Goal: Information Seeking & Learning: Learn about a topic

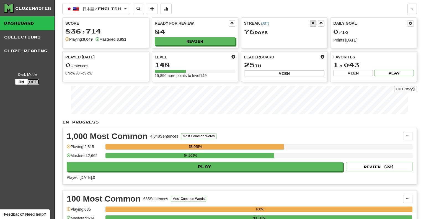
click at [34, 82] on button "Off" at bounding box center [33, 82] width 12 height 6
click at [187, 40] on button "Review" at bounding box center [195, 41] width 81 height 8
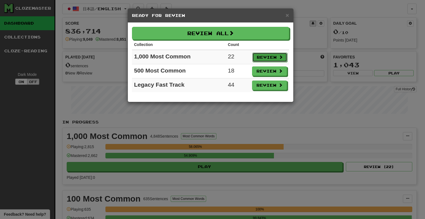
click at [274, 57] on button "Review" at bounding box center [270, 57] width 35 height 9
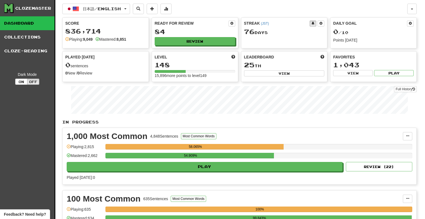
select select "**"
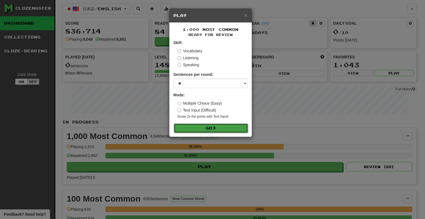
click at [231, 127] on button "Go" at bounding box center [211, 127] width 74 height 9
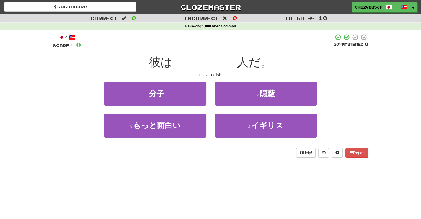
click at [212, 120] on div "4 . イギリス" at bounding box center [266, 130] width 111 height 32
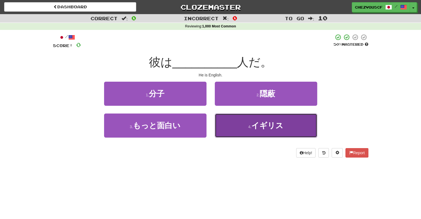
click at [222, 120] on button "4 . イギリス" at bounding box center [266, 126] width 102 height 24
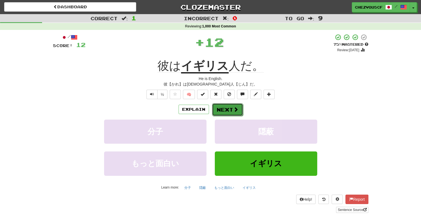
click at [224, 110] on button "Next" at bounding box center [227, 109] width 31 height 13
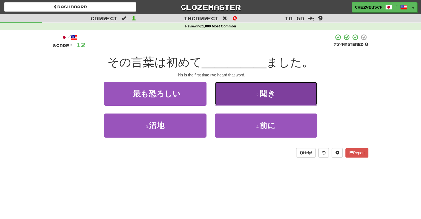
click at [240, 105] on button "2 . 聞き" at bounding box center [266, 94] width 102 height 24
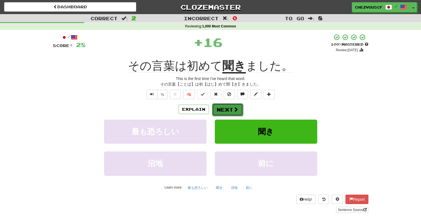
click at [234, 114] on button "Next" at bounding box center [227, 109] width 31 height 13
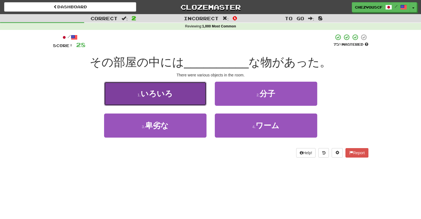
click at [197, 91] on button "1 . いろいろ" at bounding box center [155, 94] width 102 height 24
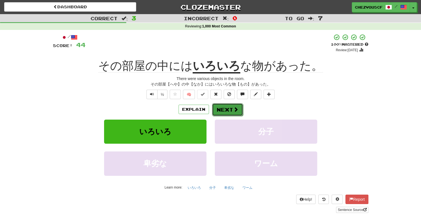
click at [235, 109] on span at bounding box center [235, 109] width 5 height 5
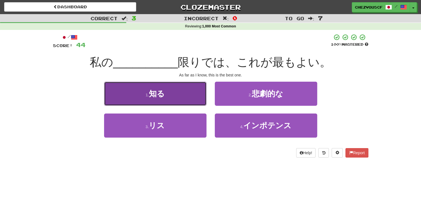
click at [203, 99] on button "1 . 知る" at bounding box center [155, 94] width 102 height 24
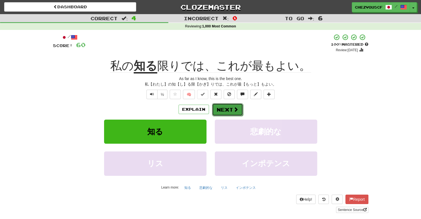
click at [229, 107] on button "Next" at bounding box center [227, 109] width 31 height 13
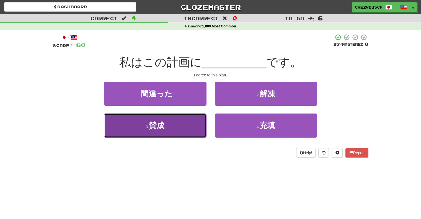
click at [183, 122] on button "3 . 賛成" at bounding box center [155, 126] width 102 height 24
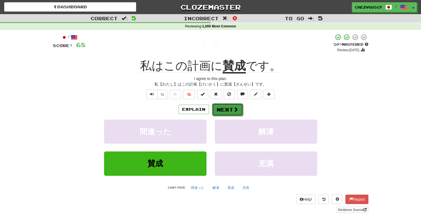
click at [223, 110] on button "Next" at bounding box center [227, 109] width 31 height 13
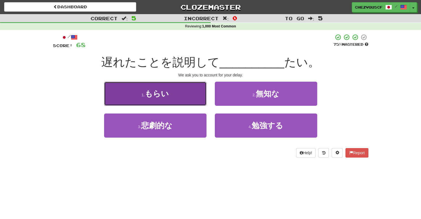
click at [189, 99] on button "1 . もらい" at bounding box center [155, 94] width 102 height 24
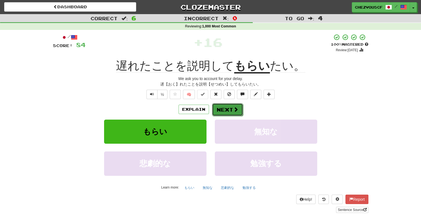
click at [226, 106] on button "Next" at bounding box center [227, 109] width 31 height 13
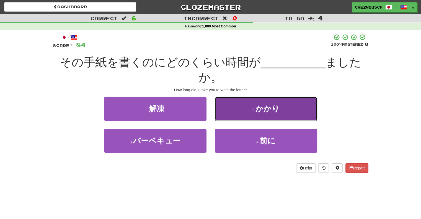
click at [245, 107] on button "2 . かかり" at bounding box center [266, 109] width 102 height 24
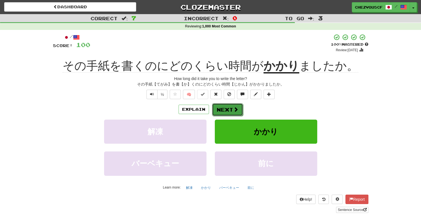
click at [240, 109] on button "Next" at bounding box center [227, 109] width 31 height 13
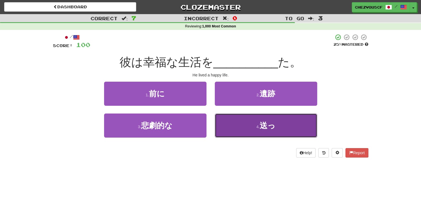
click at [244, 117] on button "4 . 送っ" at bounding box center [266, 126] width 102 height 24
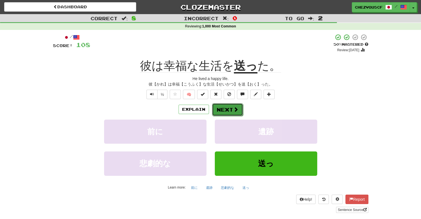
click at [238, 110] on button "Next" at bounding box center [227, 109] width 31 height 13
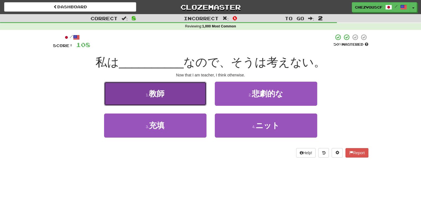
click at [192, 88] on button "1 . 教師" at bounding box center [155, 94] width 102 height 24
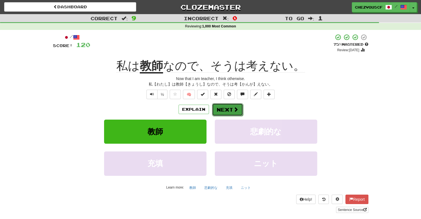
click at [224, 114] on button "Next" at bounding box center [227, 109] width 31 height 13
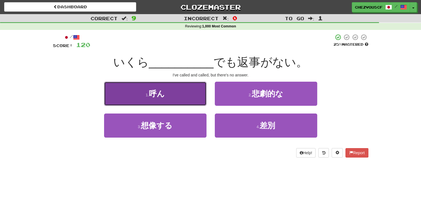
click at [203, 97] on button "1 . 呼ん" at bounding box center [155, 94] width 102 height 24
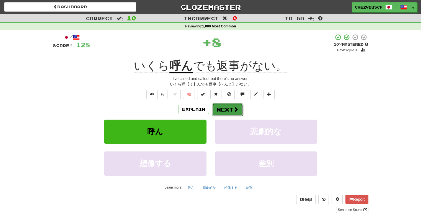
click at [225, 109] on button "Next" at bounding box center [227, 109] width 31 height 13
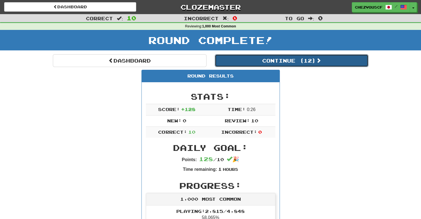
click at [278, 62] on button "Continue ( 12 )" at bounding box center [292, 60] width 154 height 13
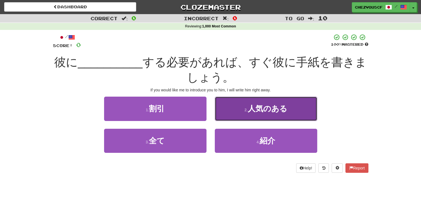
click at [234, 117] on button "2 . 人気のある" at bounding box center [266, 109] width 102 height 24
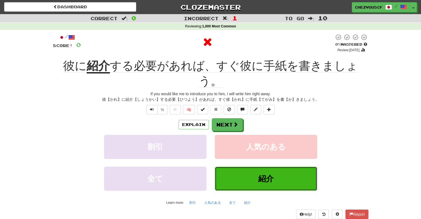
click at [238, 173] on button "紹介" at bounding box center [266, 179] width 102 height 24
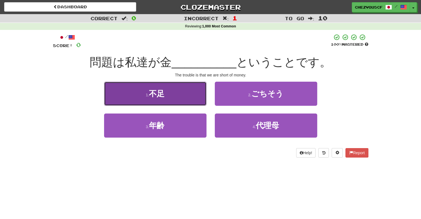
click at [197, 100] on button "1 . 不足" at bounding box center [155, 94] width 102 height 24
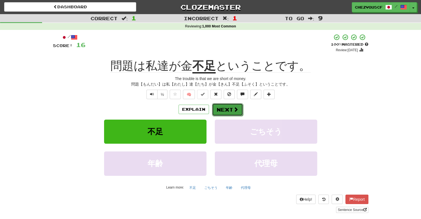
click at [233, 107] on span at bounding box center [235, 109] width 5 height 5
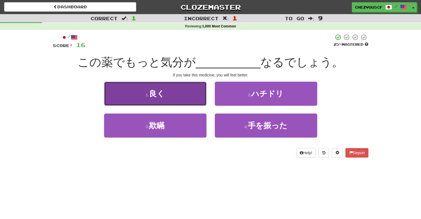
click at [198, 98] on button "1 . 良く" at bounding box center [155, 94] width 102 height 24
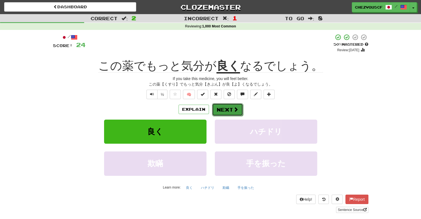
click at [231, 105] on button "Next" at bounding box center [227, 109] width 31 height 13
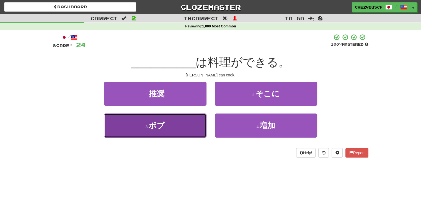
click at [196, 120] on button "3 . ボブ" at bounding box center [155, 126] width 102 height 24
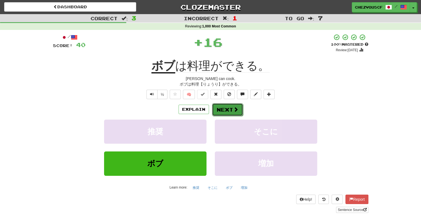
click at [225, 108] on button "Next" at bounding box center [227, 109] width 31 height 13
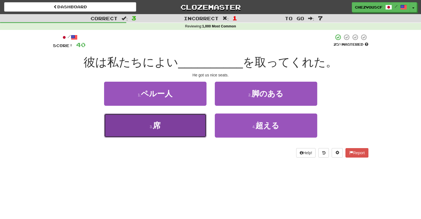
click at [192, 127] on button "3 . 席" at bounding box center [155, 126] width 102 height 24
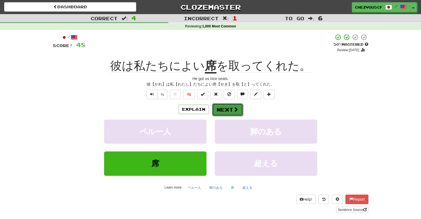
click at [237, 114] on button "Next" at bounding box center [227, 109] width 31 height 13
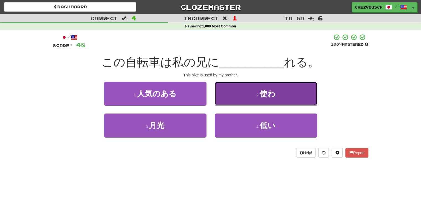
click at [251, 97] on button "2 . 使わ" at bounding box center [266, 94] width 102 height 24
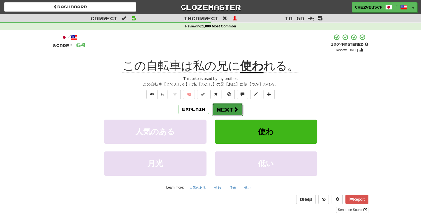
click at [233, 106] on button "Next" at bounding box center [227, 109] width 31 height 13
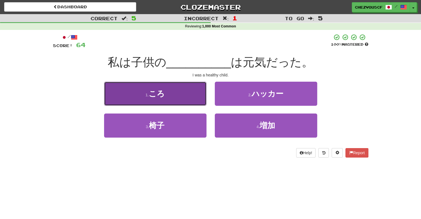
click at [197, 93] on button "1 . ころ" at bounding box center [155, 94] width 102 height 24
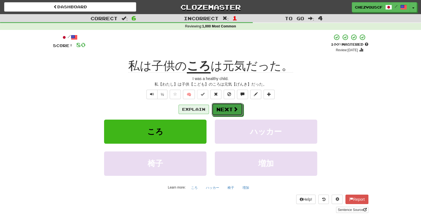
drag, startPoint x: 228, startPoint y: 112, endPoint x: 193, endPoint y: 107, distance: 35.2
click at [193, 107] on div "Explain Next" at bounding box center [211, 109] width 316 height 13
click at [193, 107] on button "Explain" at bounding box center [194, 109] width 30 height 9
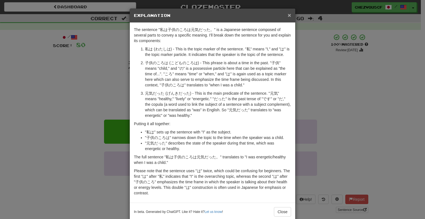
click at [288, 16] on span "×" at bounding box center [289, 15] width 3 height 6
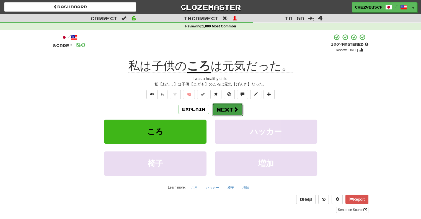
click at [238, 104] on button "Next" at bounding box center [227, 109] width 31 height 13
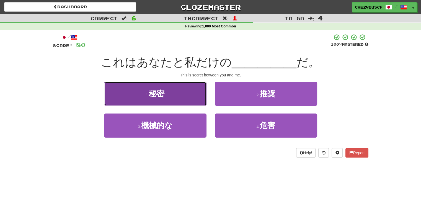
click at [195, 96] on button "1 . 秘密" at bounding box center [155, 94] width 102 height 24
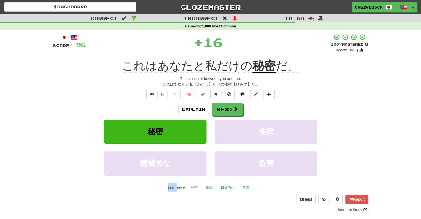
click at [195, 96] on span "🧠" at bounding box center [222, 94] width 107 height 4
click at [217, 109] on button "Next" at bounding box center [227, 109] width 31 height 13
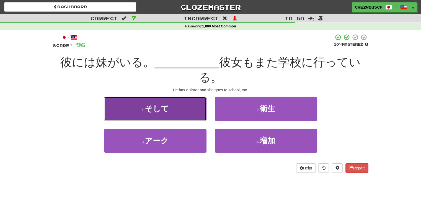
click at [201, 114] on button "1 . そして" at bounding box center [155, 109] width 102 height 24
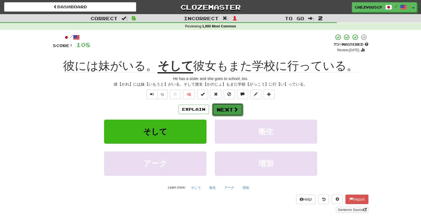
click at [235, 111] on span at bounding box center [235, 109] width 5 height 5
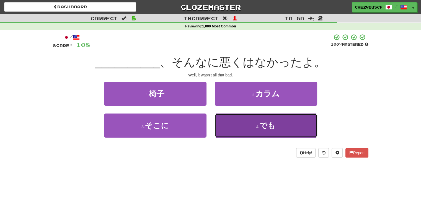
click at [239, 121] on button "4 . でも" at bounding box center [266, 126] width 102 height 24
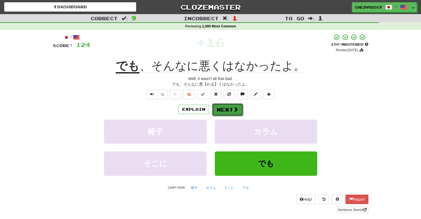
click at [233, 109] on span at bounding box center [235, 109] width 5 height 5
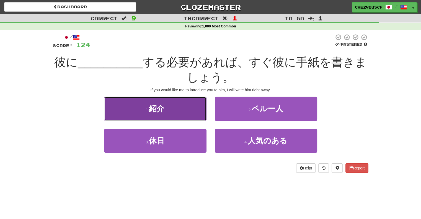
click at [189, 107] on button "1 . 紹介" at bounding box center [155, 109] width 102 height 24
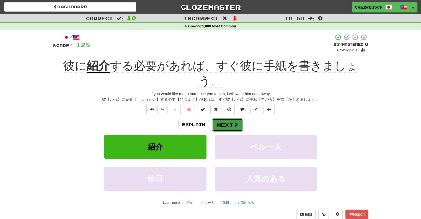
click at [233, 122] on span at bounding box center [235, 124] width 5 height 5
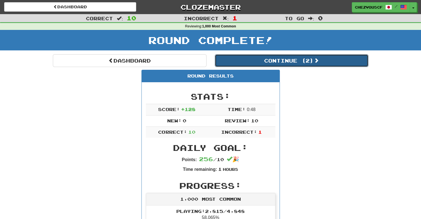
click at [297, 61] on button "Continue ( 2 )" at bounding box center [292, 60] width 154 height 13
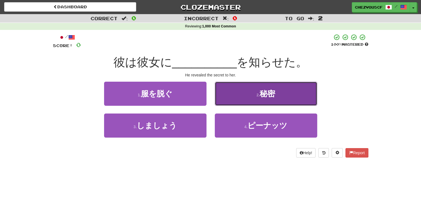
click at [292, 86] on button "2 . 秘密" at bounding box center [266, 94] width 102 height 24
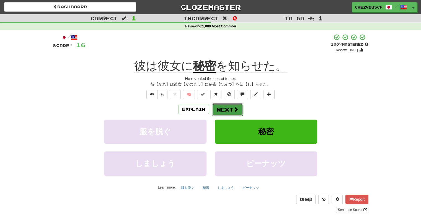
click at [233, 110] on span at bounding box center [235, 109] width 5 height 5
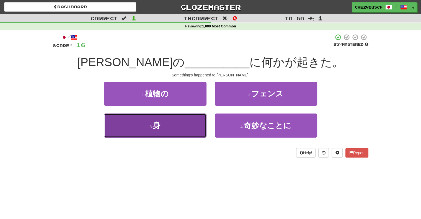
click at [195, 124] on button "3 . 身" at bounding box center [155, 126] width 102 height 24
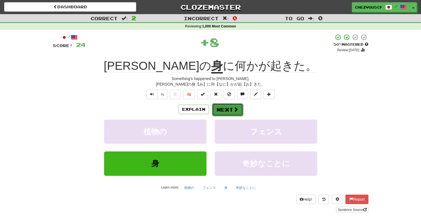
click at [235, 107] on span at bounding box center [235, 109] width 5 height 5
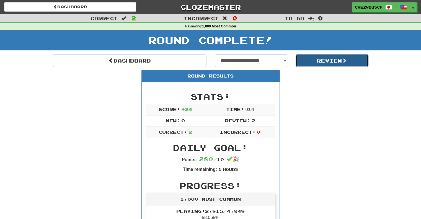
click at [311, 57] on button "Review" at bounding box center [332, 60] width 73 height 13
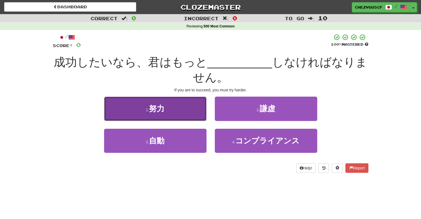
click at [181, 110] on button "1 . 努力" at bounding box center [155, 109] width 102 height 24
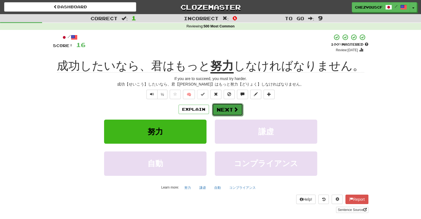
click at [217, 109] on button "Next" at bounding box center [227, 109] width 31 height 13
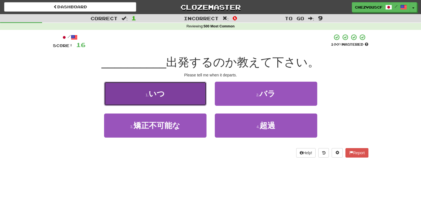
click at [192, 95] on button "1 . いつ" at bounding box center [155, 94] width 102 height 24
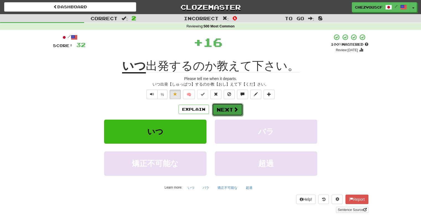
click at [219, 107] on button "Next" at bounding box center [227, 109] width 31 height 13
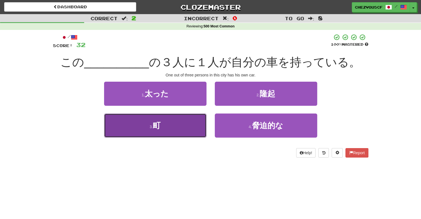
click at [181, 126] on button "3 . 町" at bounding box center [155, 126] width 102 height 24
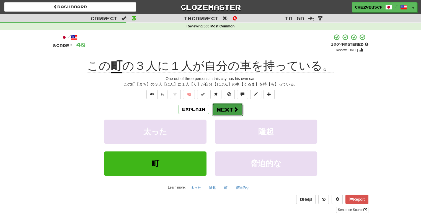
click at [227, 110] on button "Next" at bounding box center [227, 109] width 31 height 13
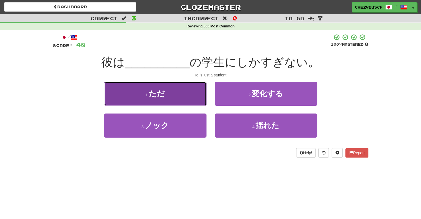
click at [199, 101] on button "1 . ただ" at bounding box center [155, 94] width 102 height 24
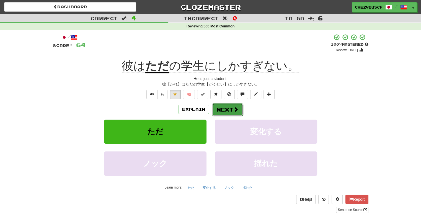
click at [239, 112] on button "Next" at bounding box center [227, 109] width 31 height 13
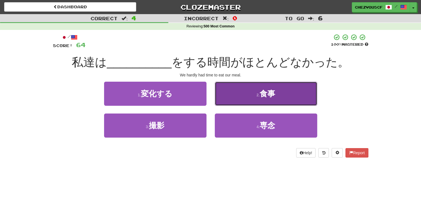
click at [241, 94] on button "2 . 食事" at bounding box center [266, 94] width 102 height 24
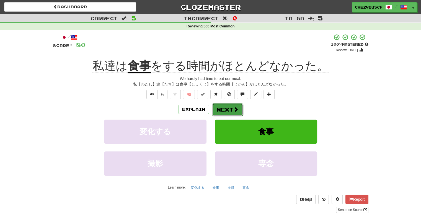
click at [234, 105] on button "Next" at bounding box center [227, 109] width 31 height 13
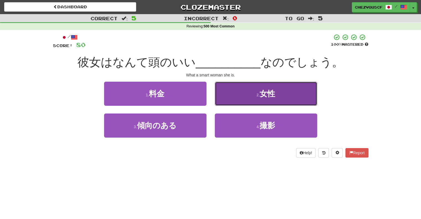
click at [239, 98] on button "2 . 女性" at bounding box center [266, 94] width 102 height 24
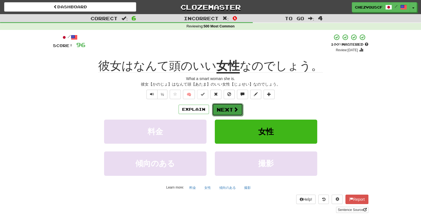
click at [240, 107] on button "Next" at bounding box center [227, 109] width 31 height 13
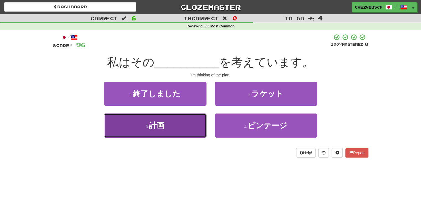
click at [192, 122] on button "3 . 計画" at bounding box center [155, 126] width 102 height 24
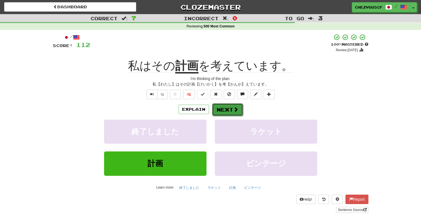
click at [215, 109] on button "Next" at bounding box center [227, 109] width 31 height 13
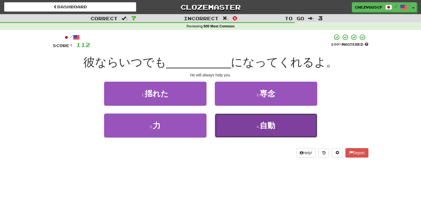
click at [226, 119] on button "4 . 自動" at bounding box center [266, 126] width 102 height 24
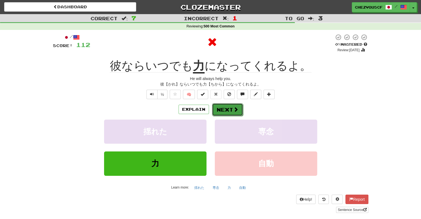
click at [226, 114] on button "Next" at bounding box center [227, 109] width 31 height 13
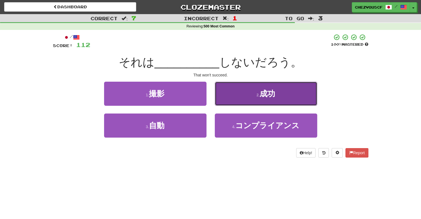
click at [238, 101] on button "2 . 成功" at bounding box center [266, 94] width 102 height 24
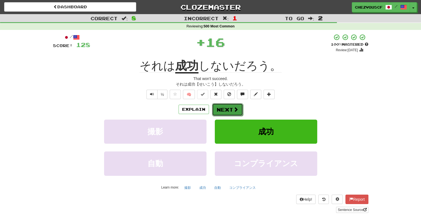
click at [240, 108] on button "Next" at bounding box center [227, 109] width 31 height 13
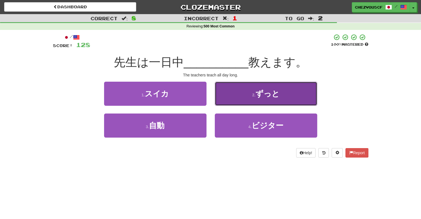
click at [244, 97] on button "2 . ずっと" at bounding box center [266, 94] width 102 height 24
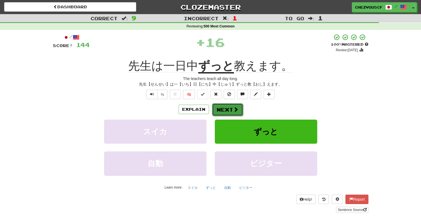
click at [237, 108] on span at bounding box center [235, 109] width 5 height 5
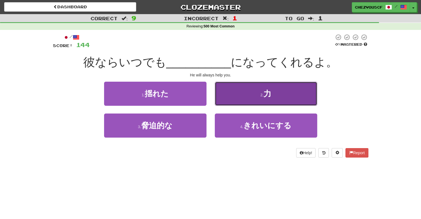
click at [241, 105] on button "2 . 力" at bounding box center [266, 94] width 102 height 24
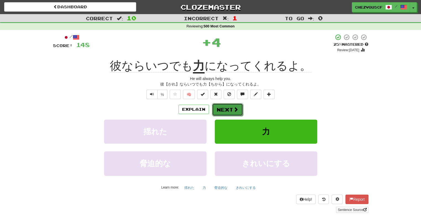
click at [238, 109] on button "Next" at bounding box center [227, 109] width 31 height 13
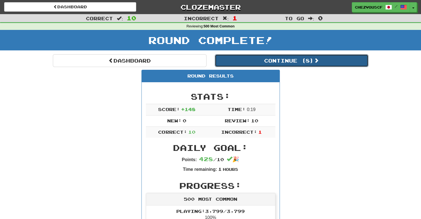
click at [291, 60] on button "Continue ( 8 )" at bounding box center [292, 60] width 154 height 13
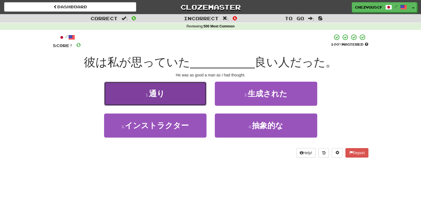
click at [204, 92] on button "1 . 通り" at bounding box center [155, 94] width 102 height 24
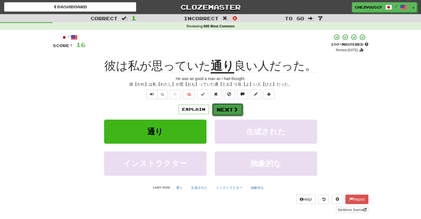
click at [237, 105] on button "Next" at bounding box center [227, 109] width 31 height 13
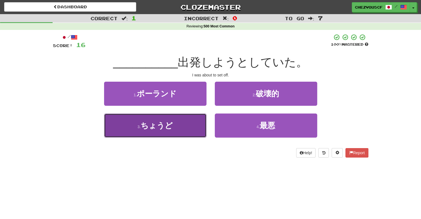
click at [201, 117] on button "3 . ちょうど" at bounding box center [155, 126] width 102 height 24
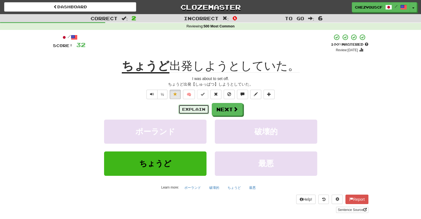
click at [194, 110] on button "Explain" at bounding box center [194, 109] width 30 height 9
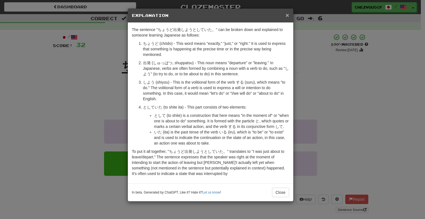
click at [287, 15] on span "×" at bounding box center [287, 15] width 3 height 6
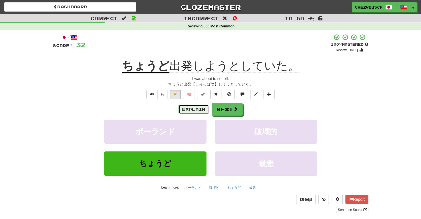
click at [198, 107] on button "Explain" at bounding box center [194, 109] width 30 height 9
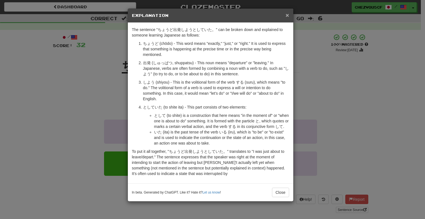
click at [287, 15] on span "×" at bounding box center [287, 15] width 3 height 6
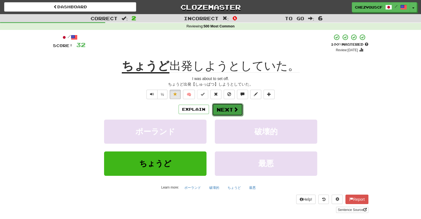
click at [235, 109] on span at bounding box center [235, 109] width 5 height 5
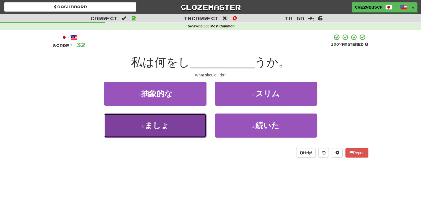
click at [179, 128] on button "3 . ましょ" at bounding box center [155, 126] width 102 height 24
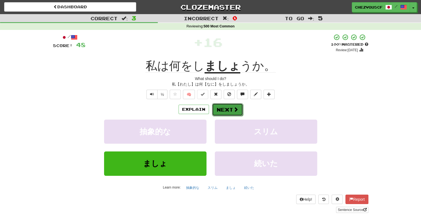
click at [233, 109] on span at bounding box center [235, 109] width 5 height 5
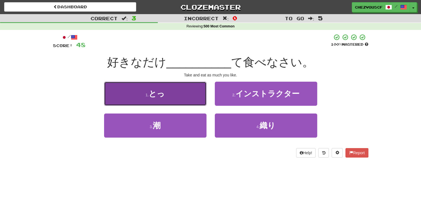
click at [200, 98] on button "1 . とっ" at bounding box center [155, 94] width 102 height 24
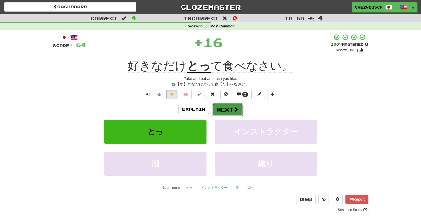
click at [236, 112] on span at bounding box center [235, 109] width 5 height 5
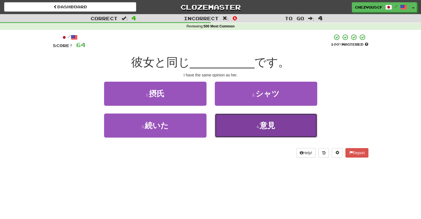
click at [238, 122] on button "4 . 意見" at bounding box center [266, 126] width 102 height 24
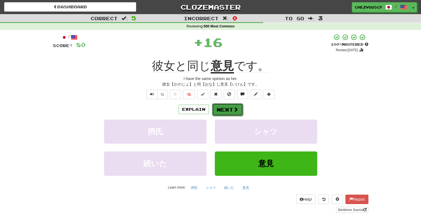
click at [235, 110] on span at bounding box center [235, 109] width 5 height 5
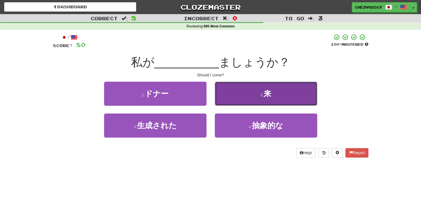
click at [244, 99] on button "2 . 来" at bounding box center [266, 94] width 102 height 24
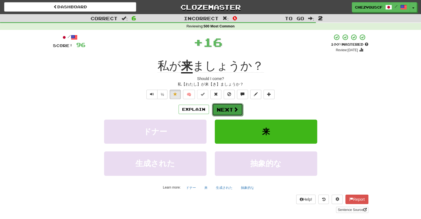
click at [234, 113] on button "Next" at bounding box center [227, 109] width 31 height 13
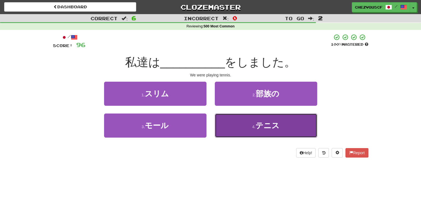
click at [255, 128] on small "4 ." at bounding box center [253, 127] width 3 height 4
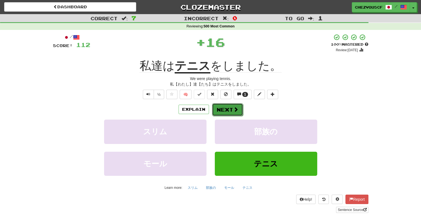
click at [236, 112] on button "Next" at bounding box center [227, 109] width 31 height 13
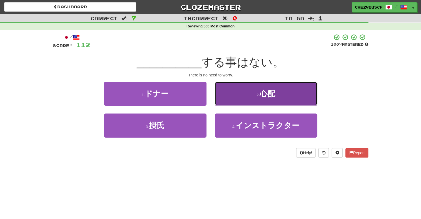
click at [246, 97] on button "2 . 心配" at bounding box center [266, 94] width 102 height 24
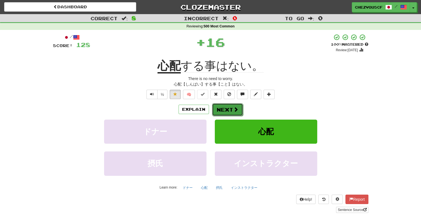
click at [240, 107] on button "Next" at bounding box center [227, 109] width 31 height 13
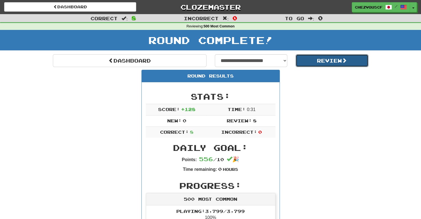
click at [323, 60] on button "Review" at bounding box center [332, 60] width 73 height 13
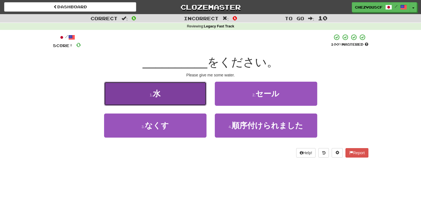
click at [183, 89] on button "1 . 水" at bounding box center [155, 94] width 102 height 24
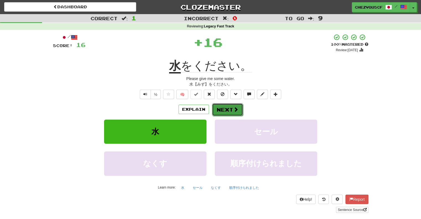
click at [224, 106] on button "Next" at bounding box center [227, 109] width 31 height 13
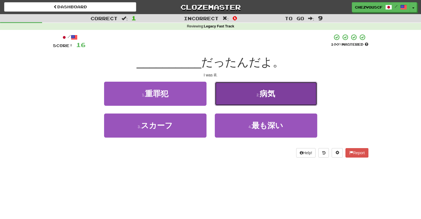
click at [230, 96] on button "2 . 病気" at bounding box center [266, 94] width 102 height 24
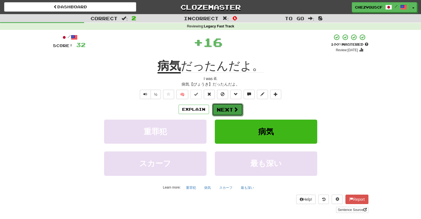
click at [223, 107] on button "Next" at bounding box center [227, 109] width 31 height 13
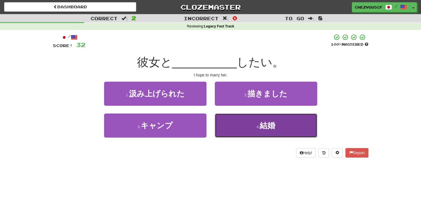
click at [236, 122] on button "4 . 結婚" at bounding box center [266, 126] width 102 height 24
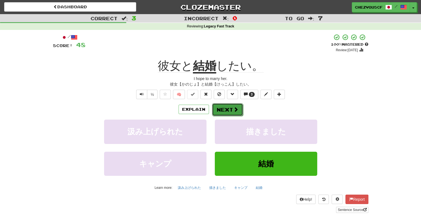
click at [238, 110] on span at bounding box center [235, 109] width 5 height 5
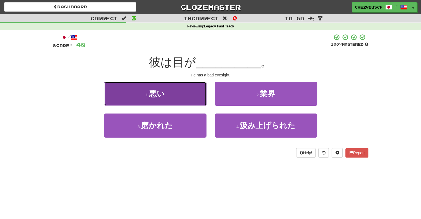
click at [188, 92] on button "1 . 悪い" at bounding box center [155, 94] width 102 height 24
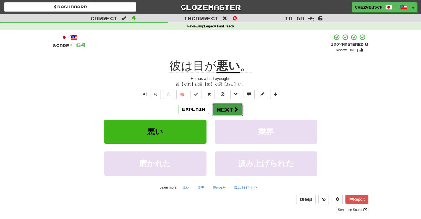
click at [235, 110] on span at bounding box center [235, 109] width 5 height 5
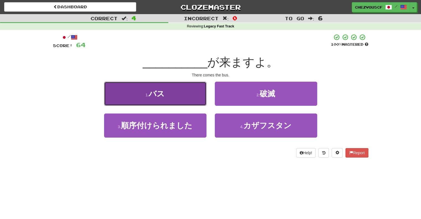
click at [197, 92] on button "1 . バス" at bounding box center [155, 94] width 102 height 24
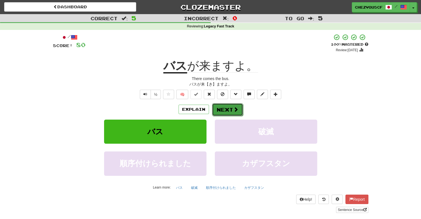
click at [235, 108] on span at bounding box center [235, 109] width 5 height 5
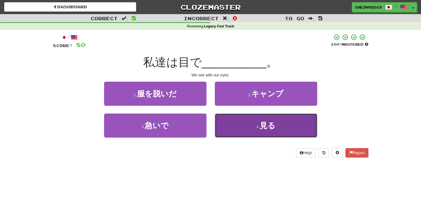
click at [234, 117] on button "4 . 見る" at bounding box center [266, 126] width 102 height 24
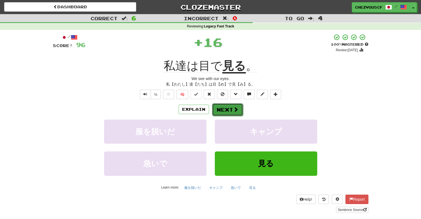
click at [234, 110] on span at bounding box center [235, 109] width 5 height 5
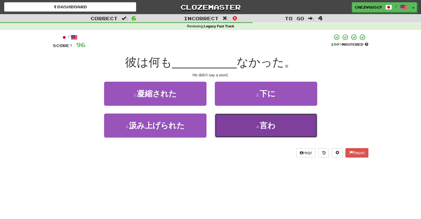
click at [235, 114] on button "4 . 言わ" at bounding box center [266, 126] width 102 height 24
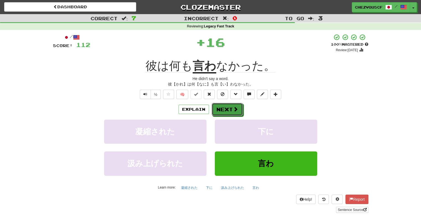
click at [235, 114] on button "Next" at bounding box center [227, 109] width 31 height 13
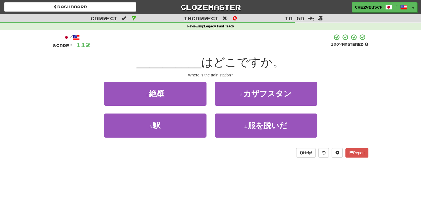
click at [191, 143] on div "3 . 駅" at bounding box center [155, 130] width 111 height 32
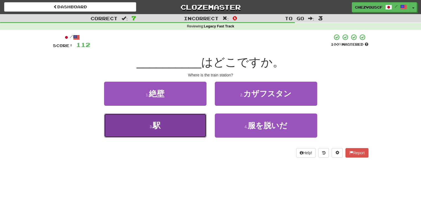
click at [191, 128] on button "3 . 駅" at bounding box center [155, 126] width 102 height 24
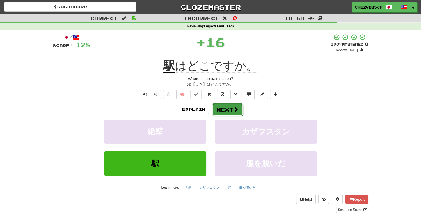
click at [240, 110] on button "Next" at bounding box center [227, 109] width 31 height 13
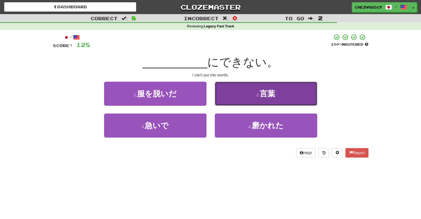
click at [255, 90] on button "2 . 言葉" at bounding box center [266, 94] width 102 height 24
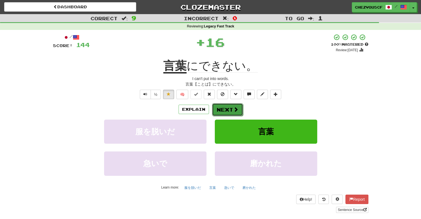
click at [235, 107] on span at bounding box center [235, 109] width 5 height 5
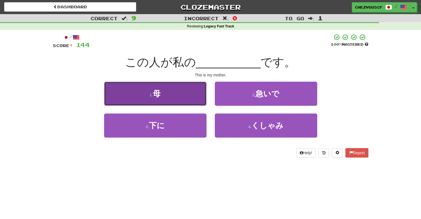
click at [193, 95] on button "1 . 母" at bounding box center [155, 94] width 102 height 24
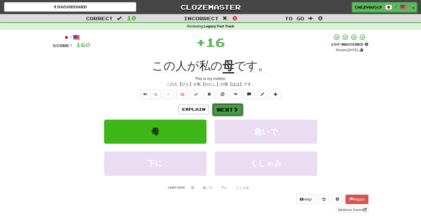
click at [237, 111] on span at bounding box center [235, 109] width 5 height 5
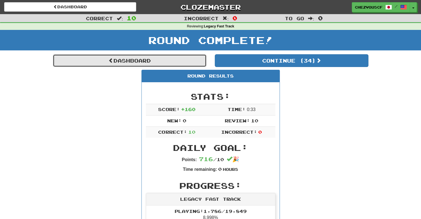
click at [154, 63] on link "Dashboard" at bounding box center [130, 60] width 154 height 13
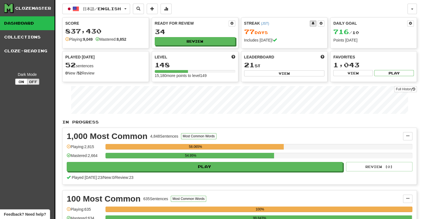
click at [152, 60] on div "Level 148 15,180 more points to level 149" at bounding box center [195, 67] width 86 height 30
click at [207, 43] on button "Review" at bounding box center [195, 41] width 81 height 8
select select "**"
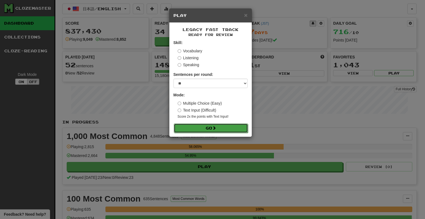
click at [235, 124] on button "Go" at bounding box center [211, 127] width 74 height 9
click at [236, 127] on button "Go" at bounding box center [211, 127] width 74 height 9
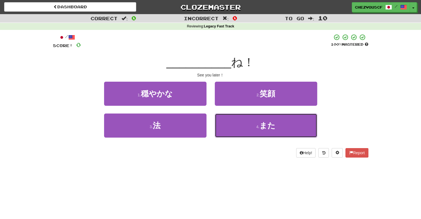
click at [236, 127] on button "4 . また" at bounding box center [266, 126] width 102 height 24
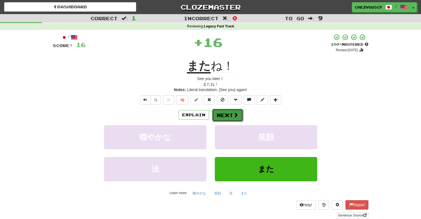
click at [226, 116] on button "Next" at bounding box center [227, 115] width 31 height 13
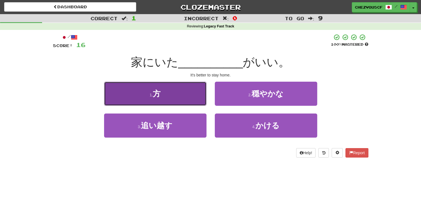
click at [193, 99] on button "1 . 方" at bounding box center [155, 94] width 102 height 24
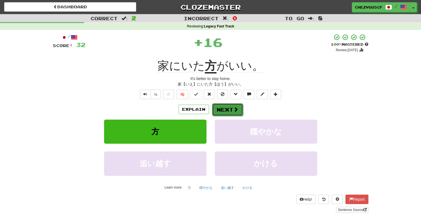
click at [220, 111] on button "Next" at bounding box center [227, 109] width 31 height 13
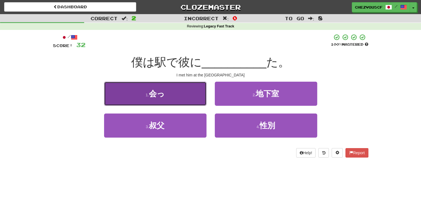
click at [192, 99] on button "1 . 会っ" at bounding box center [155, 94] width 102 height 24
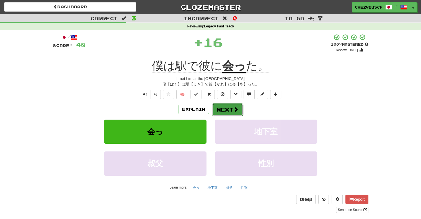
click at [230, 109] on button "Next" at bounding box center [227, 109] width 31 height 13
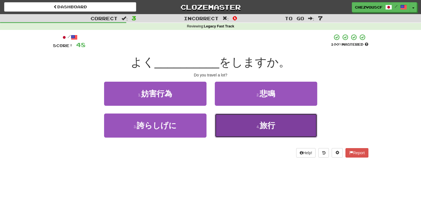
click at [241, 123] on button "4 . 旅行" at bounding box center [266, 126] width 102 height 24
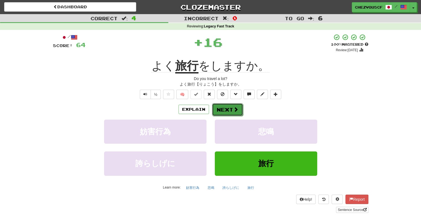
click at [239, 106] on button "Next" at bounding box center [227, 109] width 31 height 13
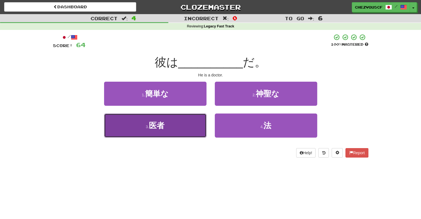
click at [192, 128] on button "3 . 医者" at bounding box center [155, 126] width 102 height 24
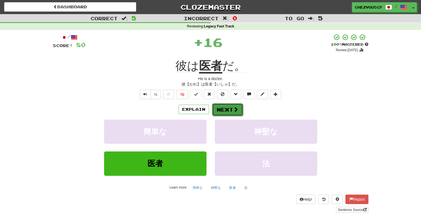
click at [220, 115] on button "Next" at bounding box center [227, 109] width 31 height 13
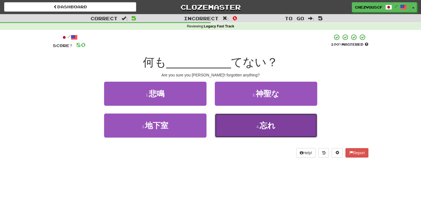
click at [229, 120] on button "4 . 忘れ" at bounding box center [266, 126] width 102 height 24
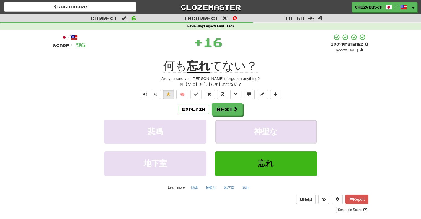
click at [229, 120] on button "神聖な" at bounding box center [266, 132] width 102 height 24
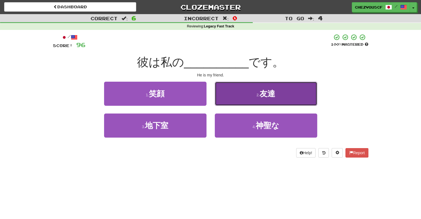
click at [237, 92] on button "2 . 友達" at bounding box center [266, 94] width 102 height 24
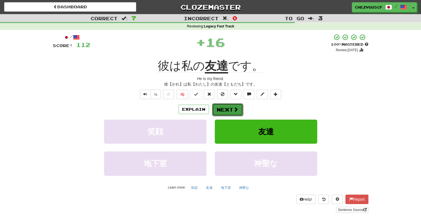
click at [238, 110] on button "Next" at bounding box center [227, 109] width 31 height 13
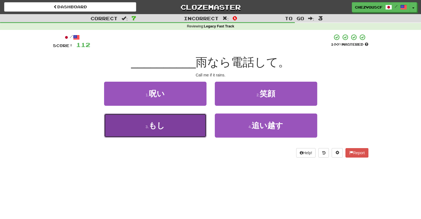
click at [197, 125] on button "3 . もし" at bounding box center [155, 126] width 102 height 24
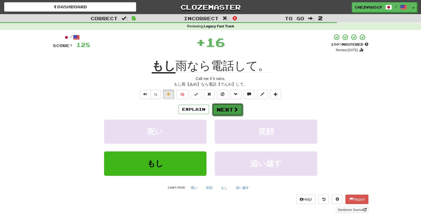
click at [229, 109] on button "Next" at bounding box center [227, 109] width 31 height 13
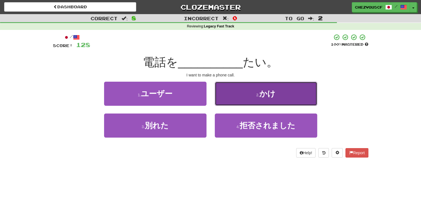
click at [232, 101] on button "2 . かけ" at bounding box center [266, 94] width 102 height 24
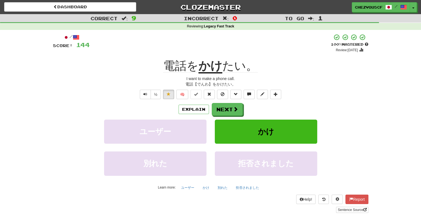
drag, startPoint x: 231, startPoint y: 108, endPoint x: 276, endPoint y: 109, distance: 44.9
drag, startPoint x: 276, startPoint y: 109, endPoint x: 280, endPoint y: 114, distance: 5.9
click at [280, 114] on div "Explain Next" at bounding box center [211, 109] width 316 height 13
click at [238, 113] on button "Next" at bounding box center [227, 109] width 31 height 13
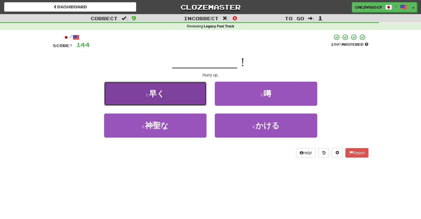
click at [198, 93] on button "1 . 早く" at bounding box center [155, 94] width 102 height 24
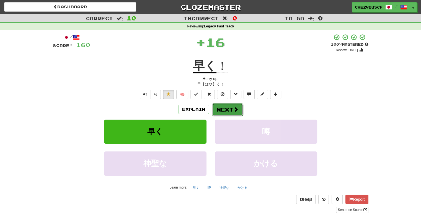
click at [224, 107] on button "Next" at bounding box center [227, 109] width 31 height 13
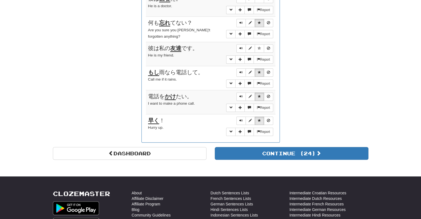
scroll to position [438, 0]
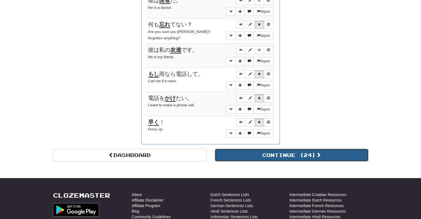
click at [321, 152] on span at bounding box center [318, 154] width 5 height 5
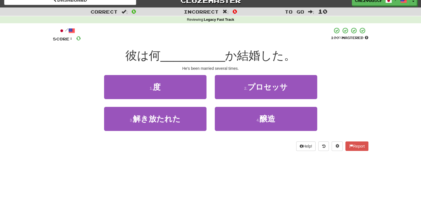
scroll to position [0, 0]
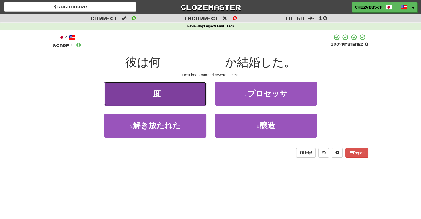
click at [167, 97] on button "1 . 度" at bounding box center [155, 94] width 102 height 24
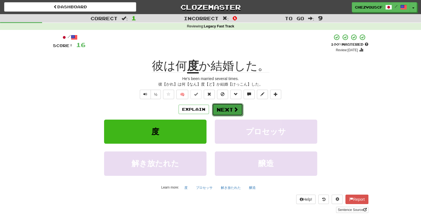
click at [225, 107] on button "Next" at bounding box center [227, 109] width 31 height 13
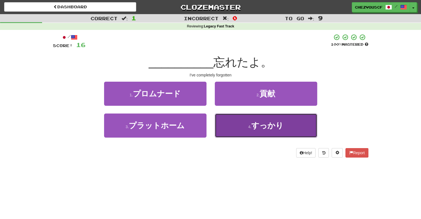
click at [231, 117] on button "4 . すっかり" at bounding box center [266, 126] width 102 height 24
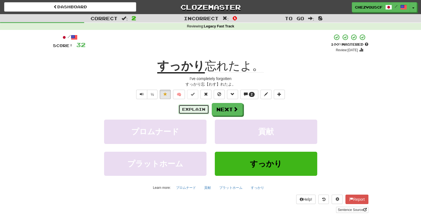
click at [205, 109] on button "Explain" at bounding box center [194, 109] width 30 height 9
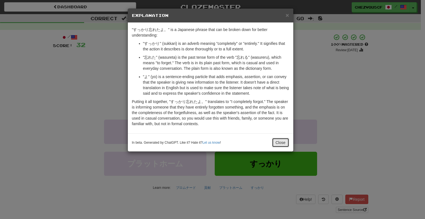
click at [283, 139] on button "Close" at bounding box center [280, 142] width 17 height 9
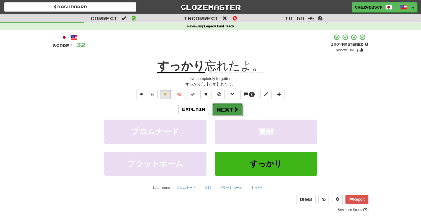
click at [235, 114] on button "Next" at bounding box center [227, 109] width 31 height 13
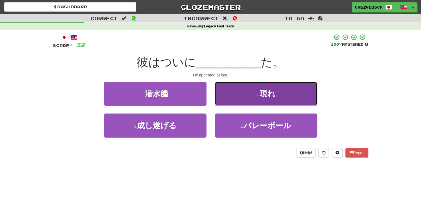
click at [240, 103] on button "2 . 現れ" at bounding box center [266, 94] width 102 height 24
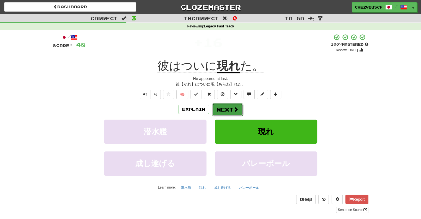
click at [241, 106] on button "Next" at bounding box center [227, 109] width 31 height 13
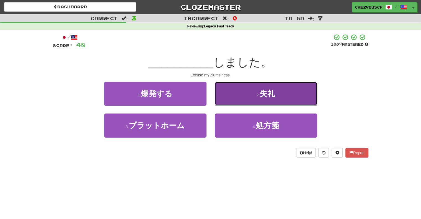
click at [243, 99] on button "2 . 失礼" at bounding box center [266, 94] width 102 height 24
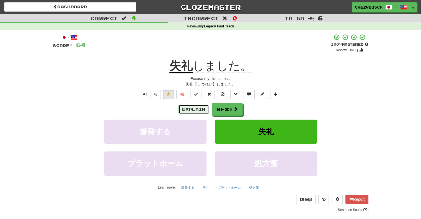
click at [194, 108] on button "Explain" at bounding box center [194, 109] width 30 height 9
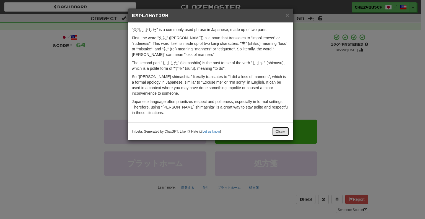
click at [279, 132] on button "Close" at bounding box center [280, 131] width 17 height 9
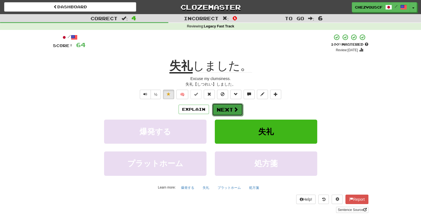
click at [231, 111] on button "Next" at bounding box center [227, 109] width 31 height 13
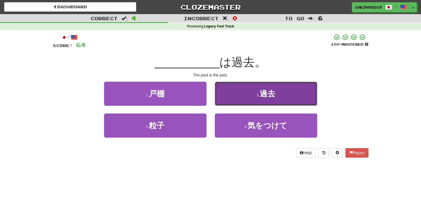
click at [240, 104] on button "2 . 過去" at bounding box center [266, 94] width 102 height 24
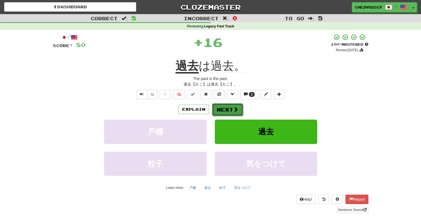
click at [237, 109] on span at bounding box center [235, 109] width 5 height 5
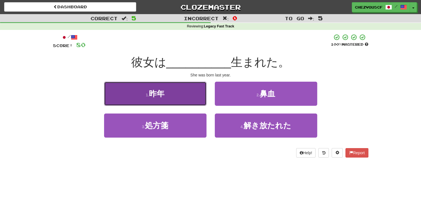
click at [199, 97] on button "1 . 昨年" at bounding box center [155, 94] width 102 height 24
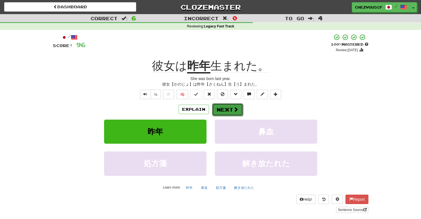
click at [232, 110] on button "Next" at bounding box center [227, 109] width 31 height 13
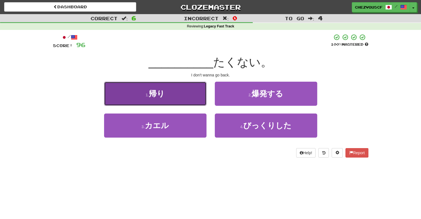
click at [189, 91] on button "1 . 帰り" at bounding box center [155, 94] width 102 height 24
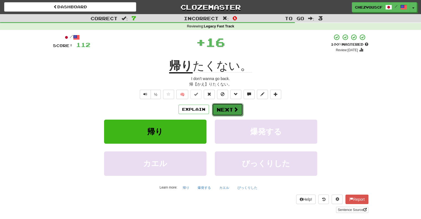
click at [225, 109] on button "Next" at bounding box center [227, 109] width 31 height 13
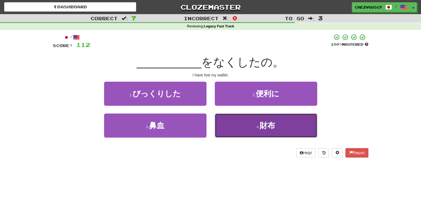
click at [231, 125] on button "4 . 財布" at bounding box center [266, 126] width 102 height 24
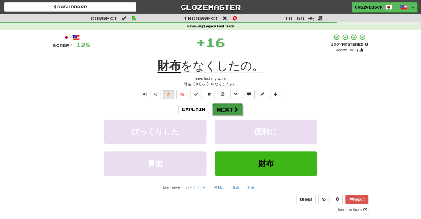
click at [228, 110] on button "Next" at bounding box center [227, 109] width 31 height 13
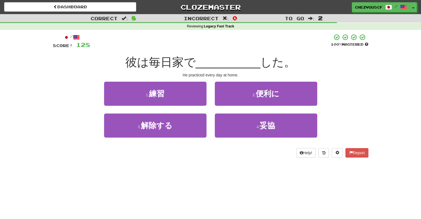
click at [209, 103] on div "1 . 練習" at bounding box center [155, 98] width 111 height 32
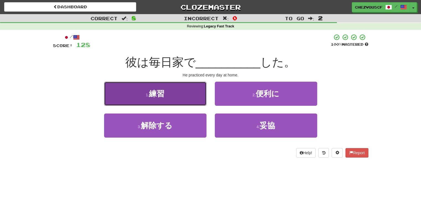
click at [198, 99] on button "1 . 練習" at bounding box center [155, 94] width 102 height 24
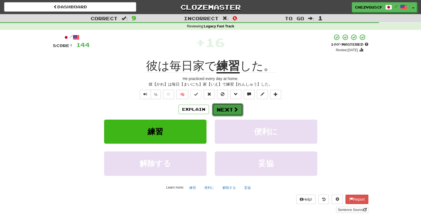
click at [224, 109] on button "Next" at bounding box center [227, 109] width 31 height 13
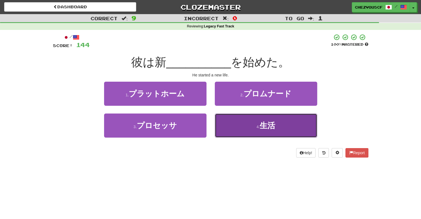
click at [235, 121] on button "4 . 生活" at bounding box center [266, 126] width 102 height 24
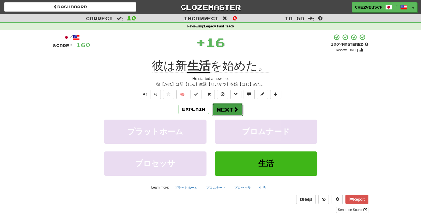
click at [234, 112] on span at bounding box center [235, 109] width 5 height 5
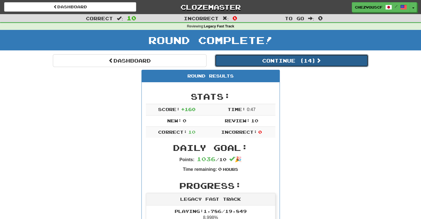
click at [283, 61] on button "Continue ( 14 )" at bounding box center [292, 60] width 154 height 13
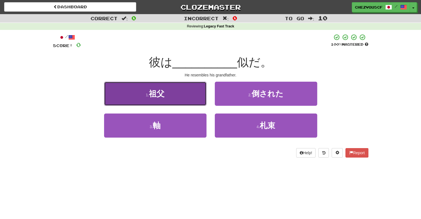
click at [190, 99] on button "1 . 祖父" at bounding box center [155, 94] width 102 height 24
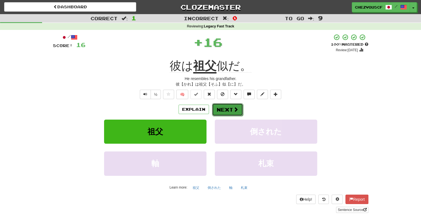
click at [222, 106] on button "Next" at bounding box center [227, 109] width 31 height 13
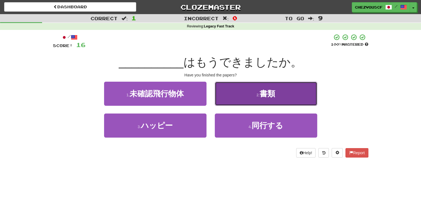
click at [233, 91] on button "2 . 書類" at bounding box center [266, 94] width 102 height 24
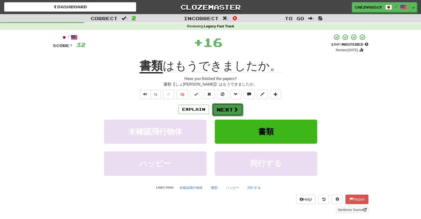
click at [239, 110] on button "Next" at bounding box center [227, 109] width 31 height 13
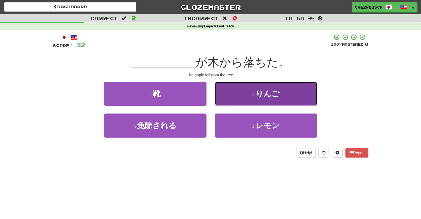
click at [230, 101] on button "2 . りんご" at bounding box center [266, 94] width 102 height 24
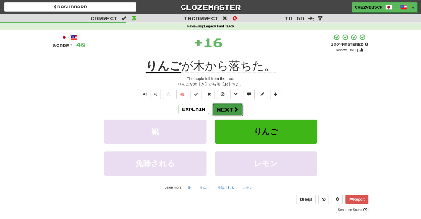
click at [229, 106] on button "Next" at bounding box center [227, 109] width 31 height 13
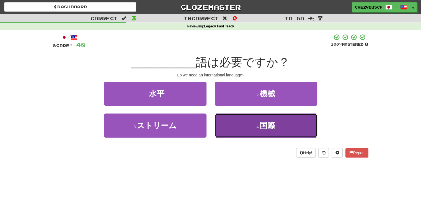
click at [240, 119] on button "4 . 国際" at bounding box center [266, 126] width 102 height 24
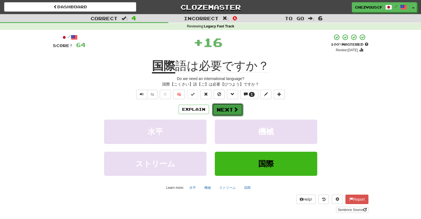
click at [228, 112] on button "Next" at bounding box center [227, 109] width 31 height 13
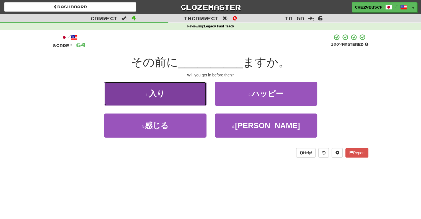
click at [191, 94] on button "1 . 入り" at bounding box center [155, 94] width 102 height 24
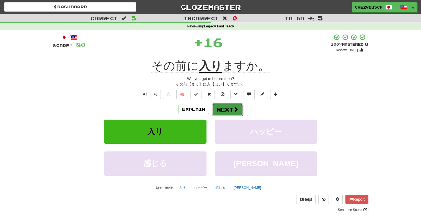
click at [224, 104] on button "Next" at bounding box center [227, 109] width 31 height 13
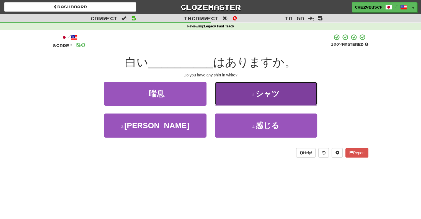
click at [229, 102] on button "2 . シャツ" at bounding box center [266, 94] width 102 height 24
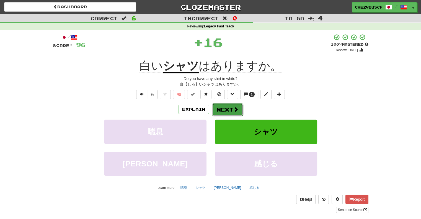
click at [229, 109] on button "Next" at bounding box center [227, 109] width 31 height 13
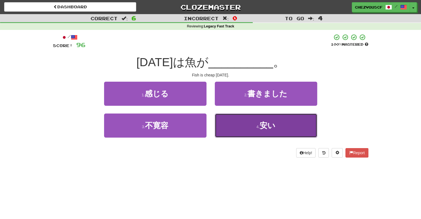
click at [237, 120] on button "4 . 安い" at bounding box center [266, 126] width 102 height 24
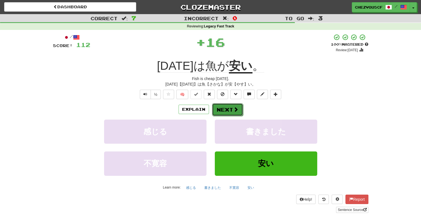
click at [236, 113] on button "Next" at bounding box center [227, 109] width 31 height 13
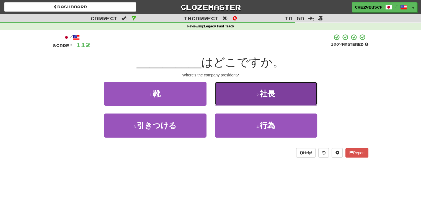
click at [241, 106] on button "2 . 社長" at bounding box center [266, 94] width 102 height 24
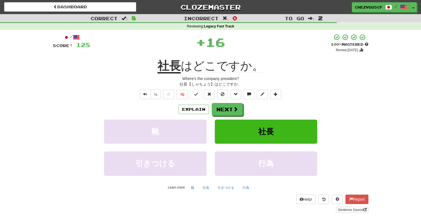
click at [248, 111] on div "Explain Next" at bounding box center [211, 109] width 316 height 13
click at [240, 112] on button "Next" at bounding box center [227, 109] width 31 height 13
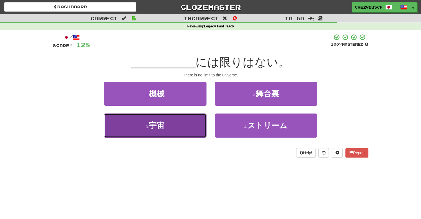
click at [198, 125] on button "3 . 宇宙" at bounding box center [155, 126] width 102 height 24
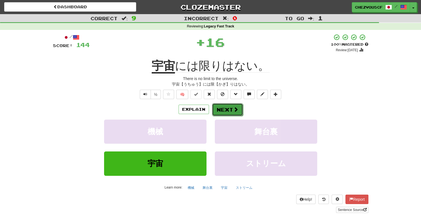
click at [228, 109] on button "Next" at bounding box center [227, 109] width 31 height 13
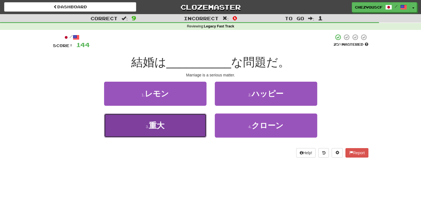
click at [195, 132] on button "3 . 重大" at bounding box center [155, 126] width 102 height 24
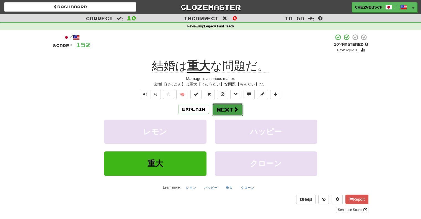
click at [228, 109] on button "Next" at bounding box center [227, 109] width 31 height 13
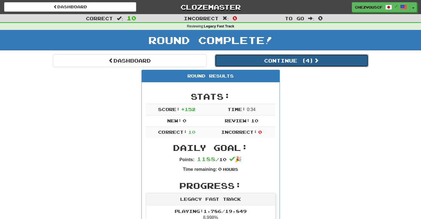
click at [289, 55] on button "Continue ( 4 )" at bounding box center [292, 60] width 154 height 13
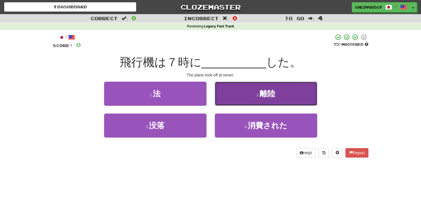
click at [253, 100] on button "2 . 離陸" at bounding box center [266, 94] width 102 height 24
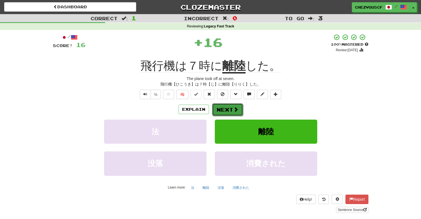
click at [240, 110] on button "Next" at bounding box center [227, 109] width 31 height 13
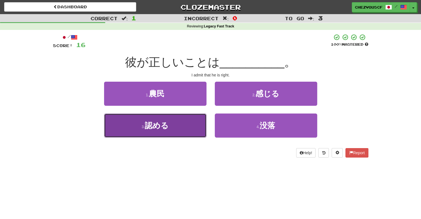
click at [181, 128] on button "3 . 認める" at bounding box center [155, 126] width 102 height 24
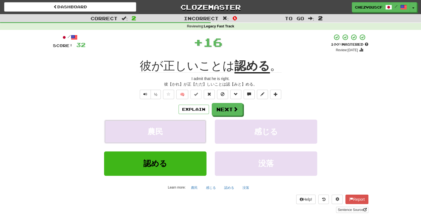
click at [181, 128] on button "農民" at bounding box center [155, 132] width 102 height 24
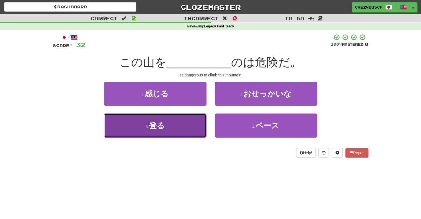
click at [182, 125] on button "3 . 登る" at bounding box center [155, 126] width 102 height 24
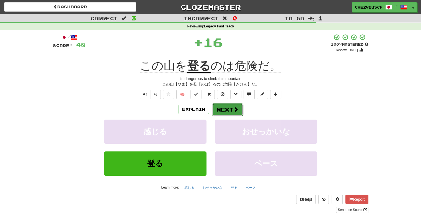
click at [227, 105] on button "Next" at bounding box center [227, 109] width 31 height 13
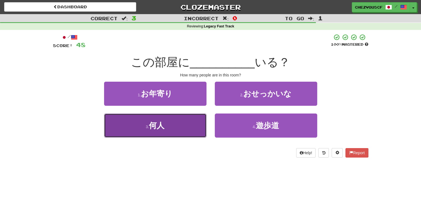
click at [204, 125] on button "3 . 何人" at bounding box center [155, 126] width 102 height 24
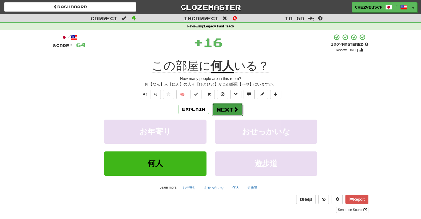
click at [216, 110] on button "Next" at bounding box center [227, 109] width 31 height 13
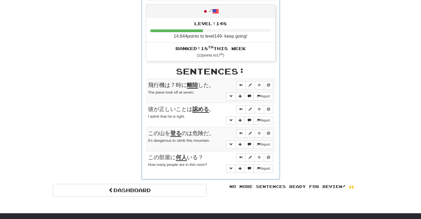
scroll to position [257, 0]
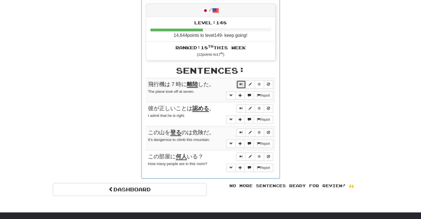
click at [240, 83] on span "Sentence controls" at bounding box center [241, 84] width 3 height 3
click at [240, 108] on span "Sentence controls" at bounding box center [241, 108] width 3 height 3
click at [241, 83] on span "Sentence controls" at bounding box center [241, 84] width 3 height 3
click at [221, 83] on div "飛行機は７時に 離陸 した。" at bounding box center [210, 84] width 125 height 8
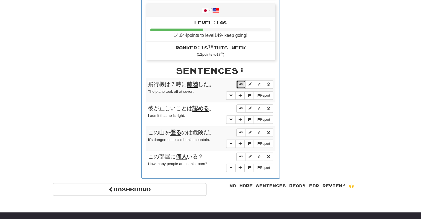
click at [240, 83] on span "Sentence controls" at bounding box center [241, 84] width 3 height 3
